Goal: Task Accomplishment & Management: Manage account settings

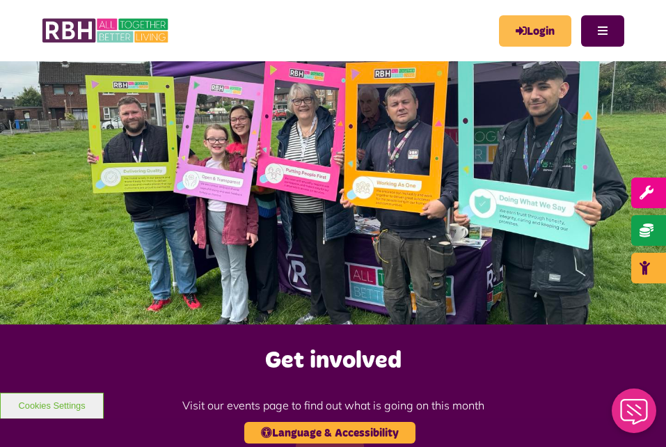
click at [538, 29] on link "Login" at bounding box center [535, 30] width 72 height 31
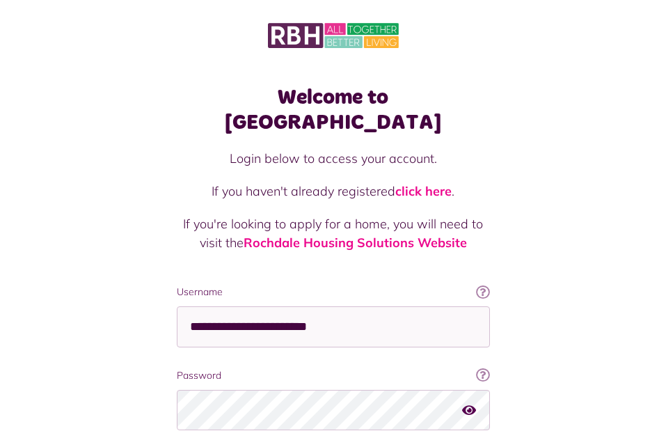
scroll to position [89, 0]
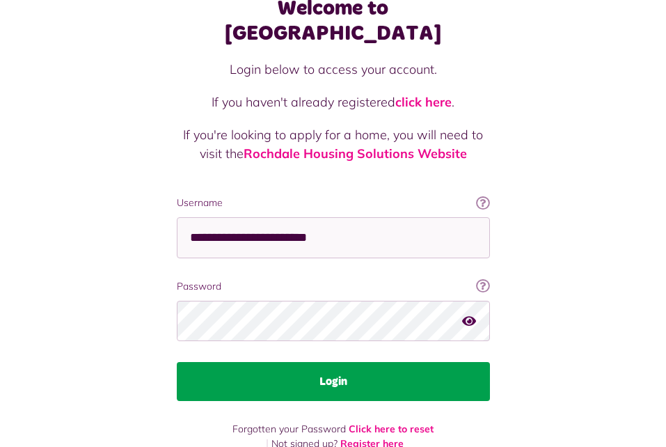
click at [354, 375] on button "Login" at bounding box center [333, 381] width 313 height 39
click at [366, 362] on button "Login" at bounding box center [333, 381] width 313 height 39
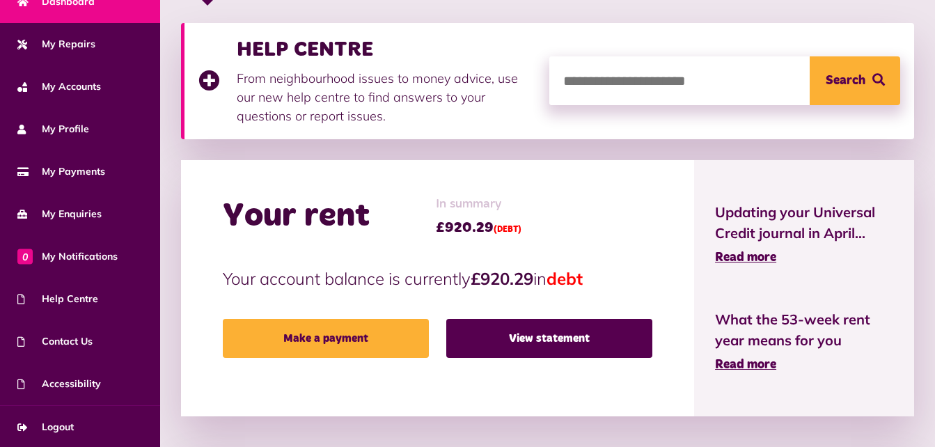
scroll to position [285, 0]
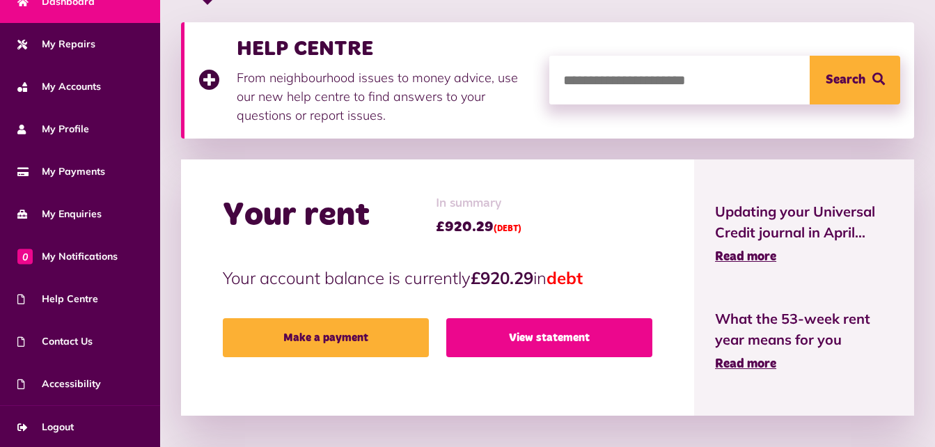
click at [541, 332] on link "View statement" at bounding box center [549, 337] width 206 height 39
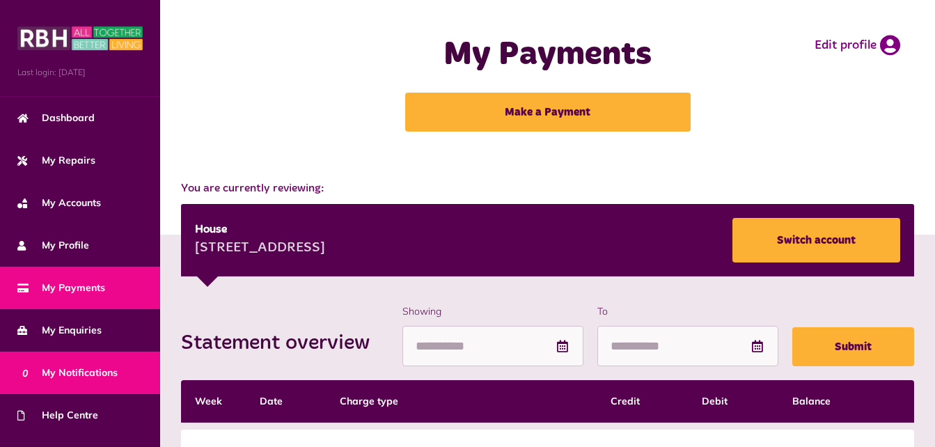
scroll to position [116, 0]
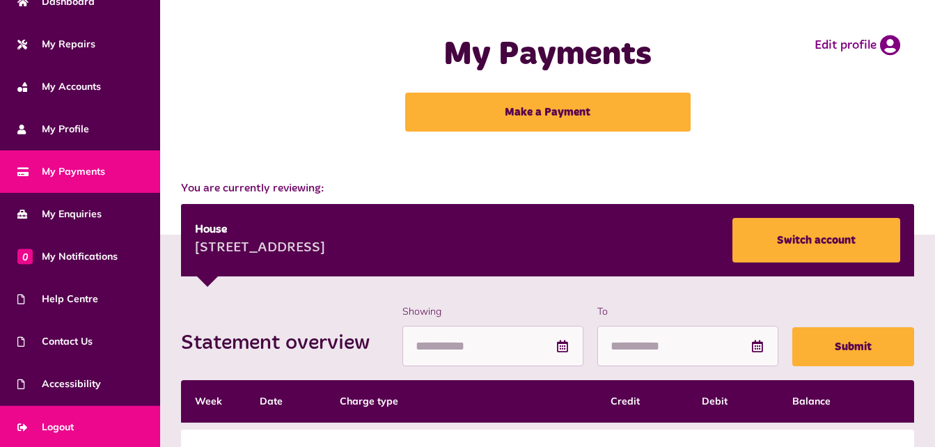
click at [68, 420] on span "Logout" at bounding box center [45, 427] width 56 height 15
